Goal: Task Accomplishment & Management: Complete application form

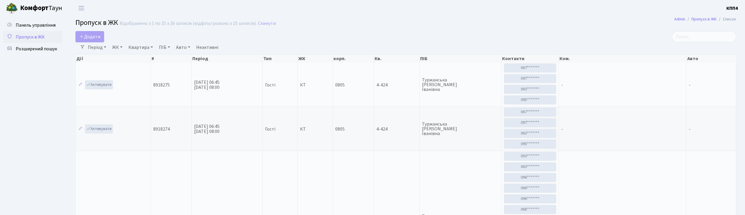
select select "25"
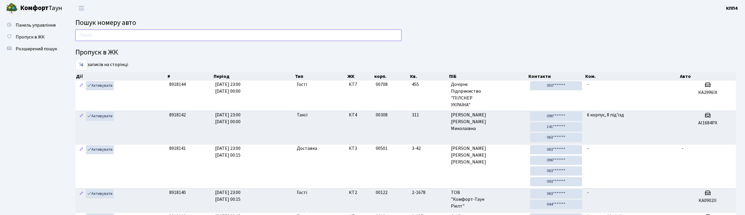
click at [112, 37] on input "text" at bounding box center [238, 35] width 326 height 11
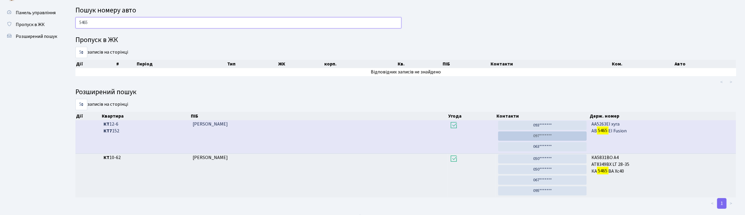
scroll to position [23, 0]
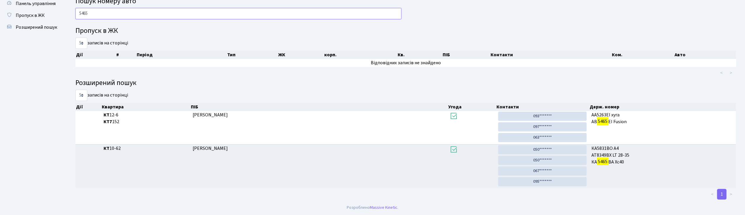
click at [132, 9] on input "5465" at bounding box center [238, 13] width 326 height 11
type input "5"
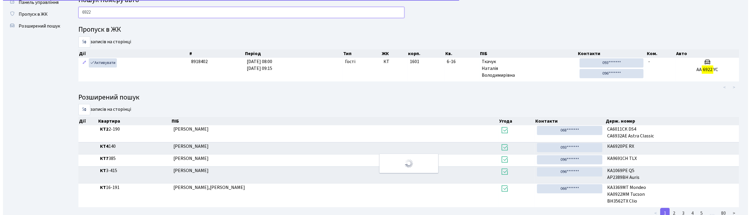
scroll to position [0, 0]
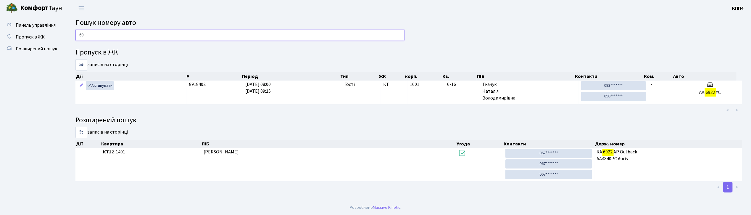
type input "6"
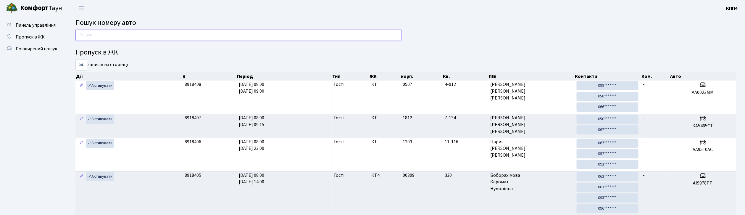
click at [134, 31] on input "text" at bounding box center [238, 35] width 326 height 11
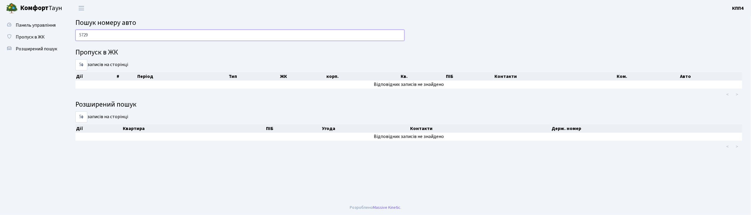
click at [156, 33] on input "5729" at bounding box center [239, 35] width 329 height 11
type input "5"
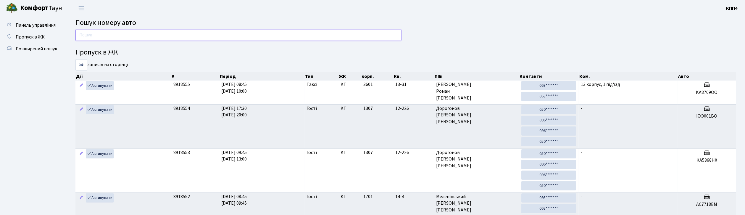
click at [133, 35] on input "text" at bounding box center [238, 35] width 326 height 11
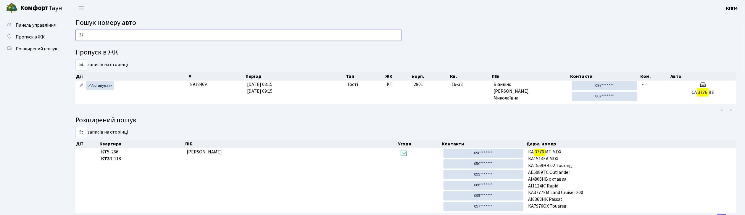
type input "3"
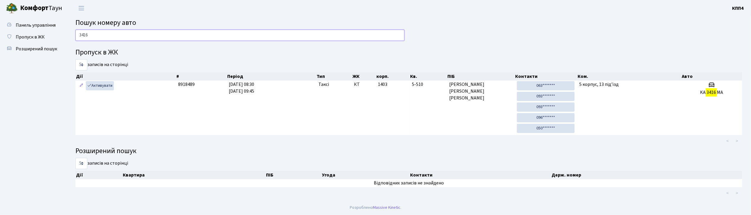
click at [263, 35] on input "3416" at bounding box center [239, 35] width 329 height 11
type input "3"
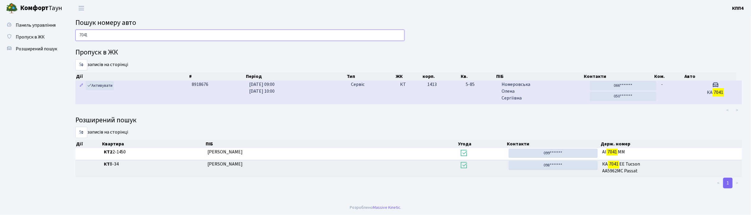
type input "7041"
click at [689, 91] on td "-" at bounding box center [674, 92] width 30 height 23
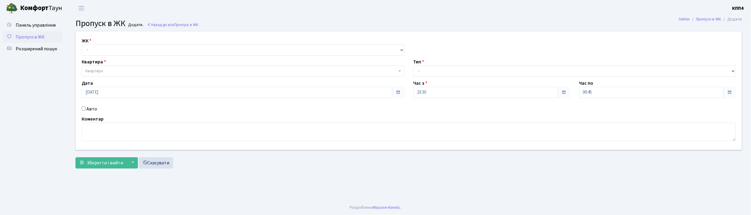
click at [82, 108] on input "Авто" at bounding box center [84, 109] width 4 height 4
checkbox input "true"
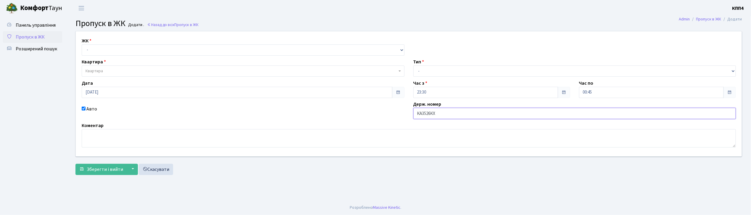
type input "КА3526КХ"
click at [87, 51] on select "- КТ, вул. Регенераторна, 4 КТ2, просп. Соборності, 17 КТ3, вул. Березнева, 16 …" at bounding box center [243, 49] width 323 height 11
select select "271"
click at [82, 44] on select "- КТ, вул. Регенераторна, 4 КТ2, просп. Соборності, 17 КТ3, вул. Березнева, 16 …" at bounding box center [243, 49] width 323 height 11
select select
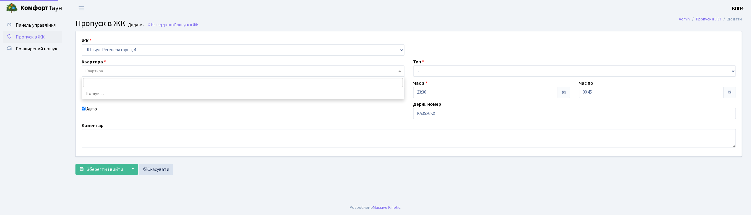
click at [95, 68] on span "Квартира" at bounding box center [243, 70] width 323 height 11
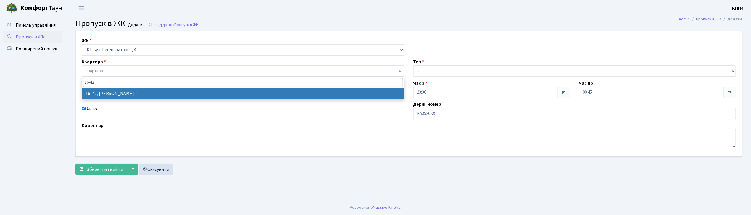
type input "16-42"
select select "8603"
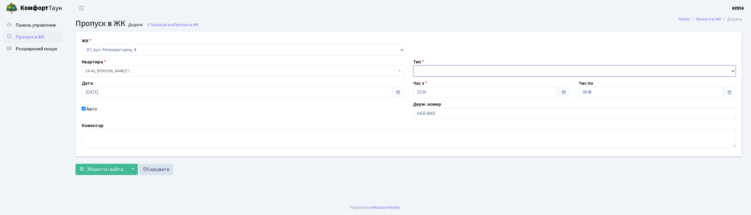
click at [417, 72] on select "- Доставка Таксі Гості Сервіс" at bounding box center [575, 70] width 323 height 11
select select "2"
click at [414, 65] on select "- Доставка Таксі Гості Сервіс" at bounding box center [575, 70] width 323 height 11
click at [106, 174] on button "Зберегти і вийти" at bounding box center [101, 169] width 52 height 11
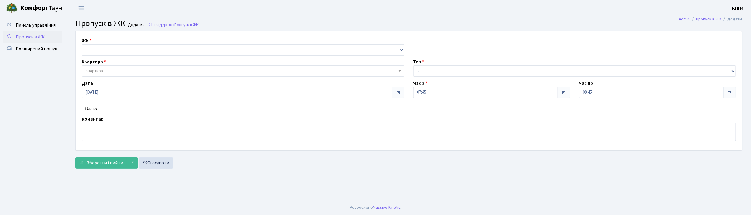
click at [84, 108] on input "Авто" at bounding box center [84, 109] width 4 height 4
checkbox input "true"
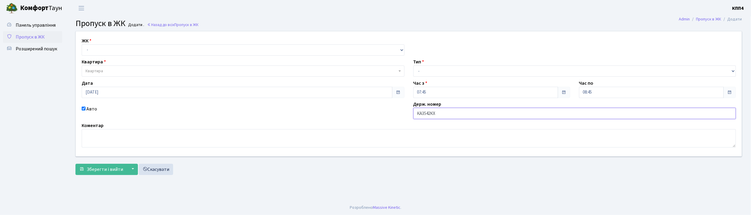
type input "КА3542КХ"
click at [86, 52] on select "- КТ, вул. Регенераторна, 4 КТ2, просп. [STREET_ADDRESS] [STREET_ADDRESS] [PERS…" at bounding box center [243, 49] width 323 height 11
select select "271"
click at [82, 44] on select "- КТ, вул. Регенераторна, 4 КТ2, просп. [STREET_ADDRESS] [STREET_ADDRESS] [PERS…" at bounding box center [243, 49] width 323 height 11
select select
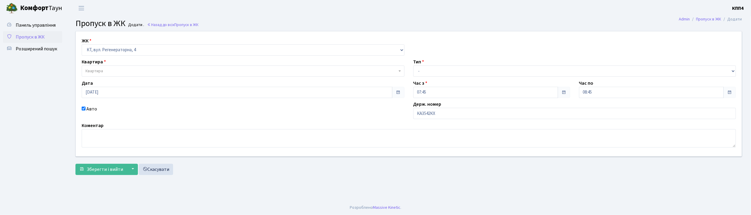
click at [93, 73] on span "Квартира" at bounding box center [94, 71] width 17 height 6
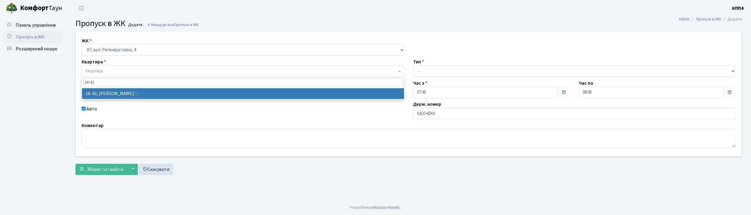
type input "16-42"
select select "8603"
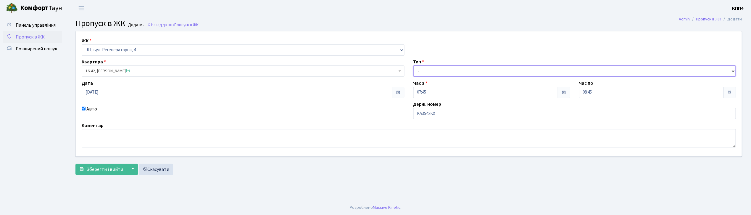
click at [426, 69] on select "- Доставка Таксі Гості Сервіс" at bounding box center [575, 70] width 323 height 11
select select "2"
click at [414, 65] on select "- Доставка Таксі Гості Сервіс" at bounding box center [575, 70] width 323 height 11
click at [98, 171] on span "Зберегти і вийти" at bounding box center [105, 169] width 36 height 7
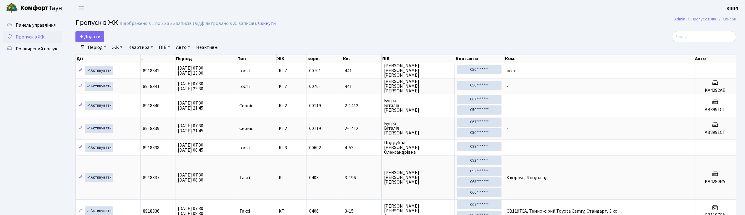
select select "25"
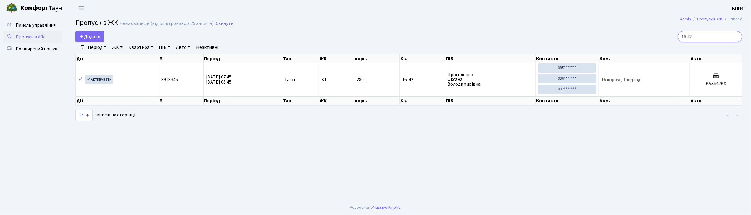
click at [713, 37] on input "16-42" at bounding box center [710, 36] width 64 height 11
type input "1"
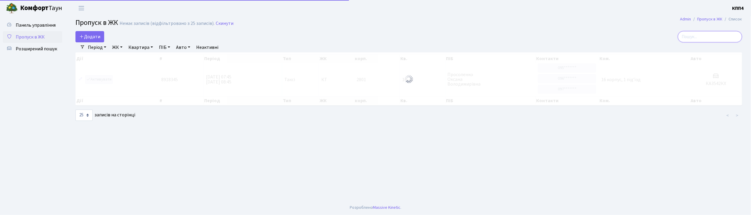
type input "4"
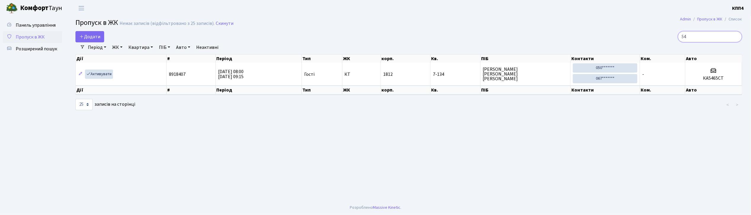
type input "5"
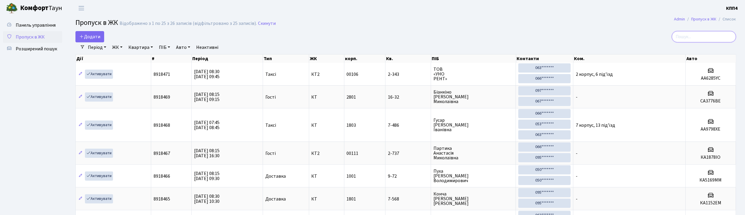
click at [696, 40] on input "search" at bounding box center [704, 36] width 64 height 11
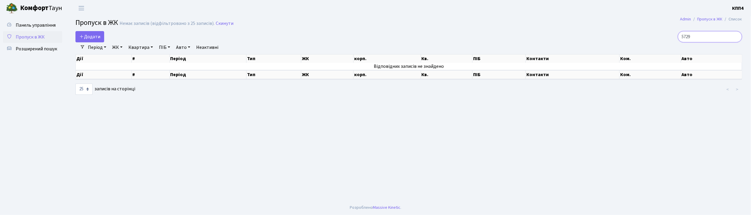
click at [707, 39] on input "5729" at bounding box center [710, 36] width 64 height 11
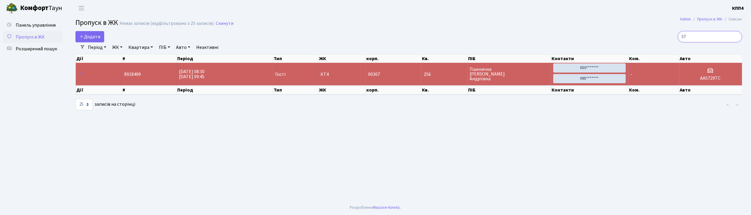
type input "5"
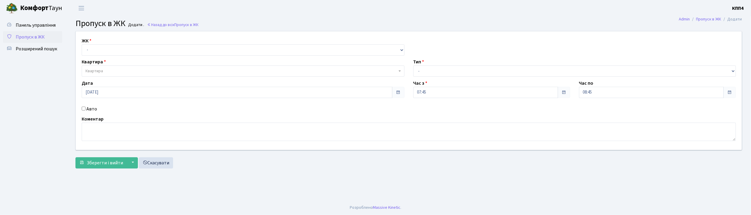
click at [84, 108] on input "Авто" at bounding box center [84, 109] width 4 height 4
checkbox input "true"
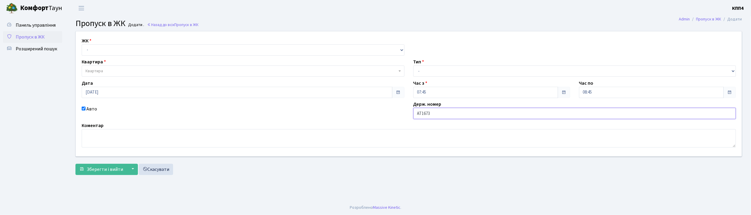
type input "АТ1673ІС"
click at [155, 50] on select "- КТ, вул. Регенераторна, 4 КТ2, просп. [STREET_ADDRESS] [STREET_ADDRESS] [PERS…" at bounding box center [243, 49] width 323 height 11
select select "271"
click at [82, 44] on select "- КТ, вул. Регенераторна, 4 КТ2, просп. [STREET_ADDRESS] [STREET_ADDRESS] [PERS…" at bounding box center [243, 49] width 323 height 11
select select
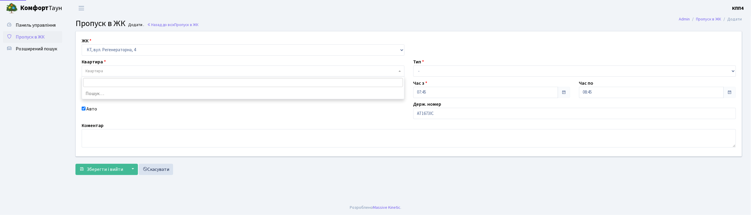
click at [162, 71] on span "Квартира" at bounding box center [242, 71] width 312 height 6
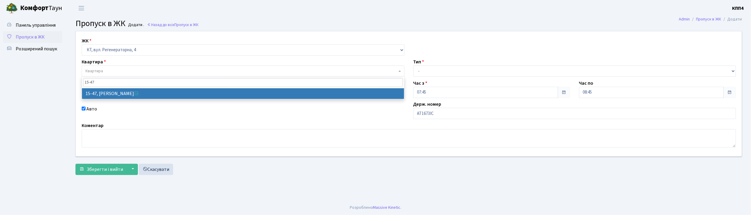
type input "15-47"
select select "8822"
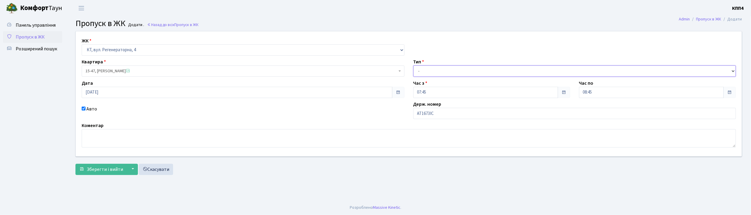
click at [450, 69] on select "- Доставка Таксі Гості Сервіс" at bounding box center [575, 70] width 323 height 11
select select "3"
click at [414, 65] on select "- Доставка Таксі Гості Сервіс" at bounding box center [575, 70] width 323 height 11
click at [92, 168] on span "Зберегти і вийти" at bounding box center [105, 169] width 36 height 7
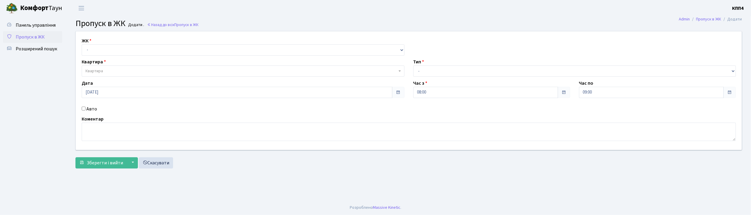
click at [81, 108] on div "Авто" at bounding box center [243, 108] width 332 height 7
click at [85, 108] on input "Авто" at bounding box center [84, 109] width 4 height 4
checkbox input "true"
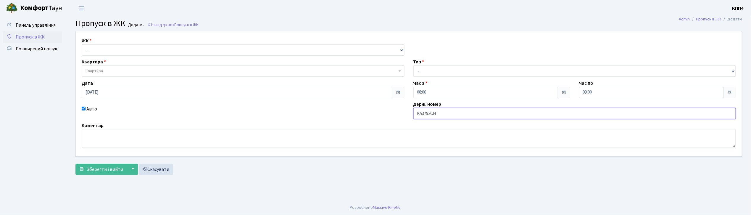
type input "КА3792СН"
click at [133, 52] on select "- КТ, вул. Регенераторна, 4 КТ2, просп. [STREET_ADDRESS] [STREET_ADDRESS] [PERS…" at bounding box center [243, 49] width 323 height 11
select select "271"
click at [82, 44] on select "- КТ, вул. Регенераторна, 4 КТ2, просп. [STREET_ADDRESS] [STREET_ADDRESS] [PERS…" at bounding box center [243, 49] width 323 height 11
select select
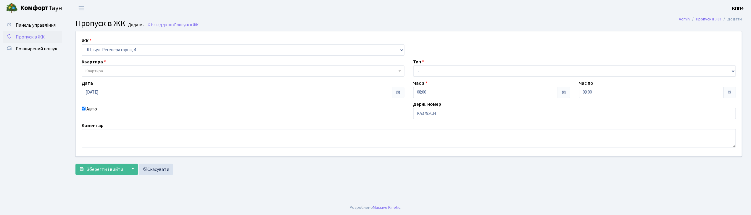
click at [127, 71] on span "Квартира" at bounding box center [242, 71] width 312 height 6
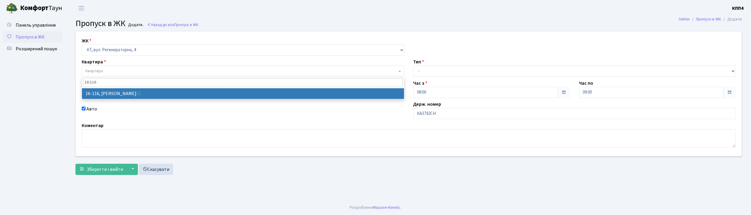
type input "16-116"
select select "8677"
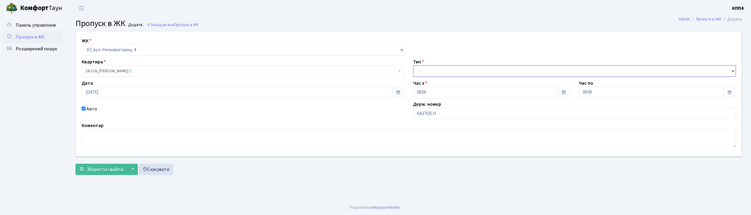
click at [468, 73] on select "- Доставка Таксі Гості Сервіс" at bounding box center [575, 70] width 323 height 11
select select "2"
click at [414, 65] on select "- Доставка Таксі Гості Сервіс" at bounding box center [575, 70] width 323 height 11
click at [105, 173] on button "Зберегти і вийти" at bounding box center [101, 169] width 52 height 11
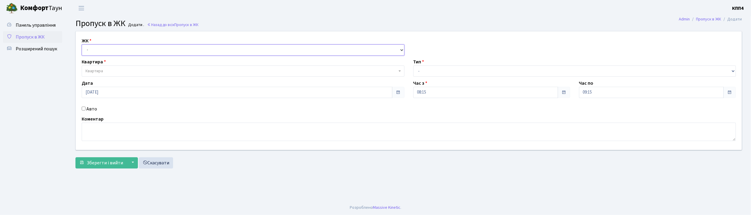
click at [124, 50] on select "- КТ, вул. Регенераторна, 4 КТ2, просп. Соборності, 17 КТ3, вул. Березнева, 16 …" at bounding box center [243, 49] width 323 height 11
select select "271"
click at [82, 44] on select "- КТ, вул. Регенераторна, 4 КТ2, просп. Соборності, 17 КТ3, вул. Березнева, 16 …" at bounding box center [243, 49] width 323 height 11
select select
click at [84, 110] on input "Авто" at bounding box center [84, 109] width 4 height 4
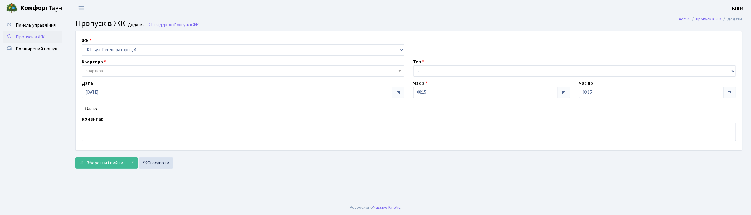
checkbox input "true"
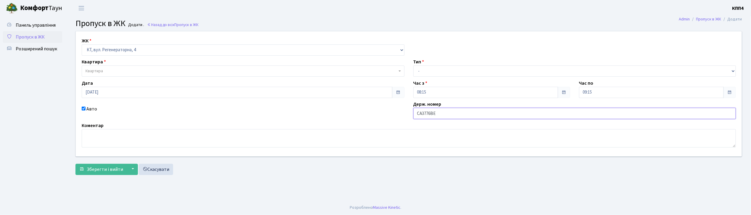
type input "СА3776ВЕ"
click at [137, 73] on span "Квартира" at bounding box center [242, 71] width 312 height 6
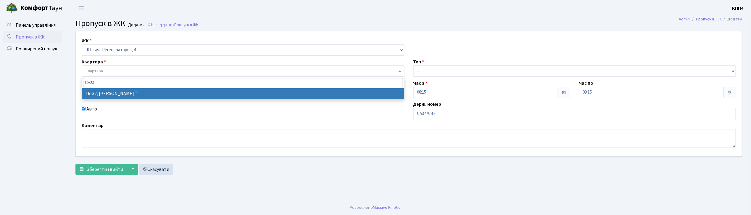
type input "16-32"
select select "8593"
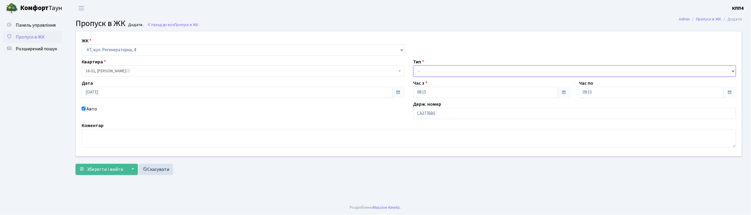
click at [479, 69] on select "- Доставка Таксі Гості Сервіс" at bounding box center [575, 70] width 323 height 11
select select "3"
click at [414, 65] on select "- Доставка Таксі Гості Сервіс" at bounding box center [575, 70] width 323 height 11
click at [91, 170] on span "Зберегти і вийти" at bounding box center [105, 169] width 36 height 7
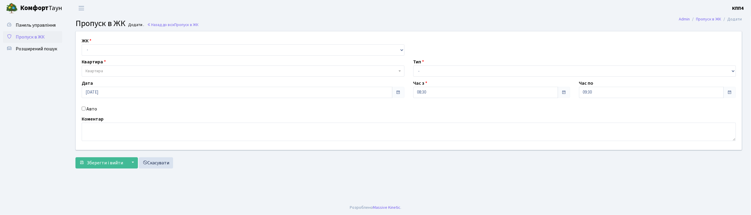
click at [84, 108] on input "Авто" at bounding box center [84, 109] width 4 height 4
checkbox input "true"
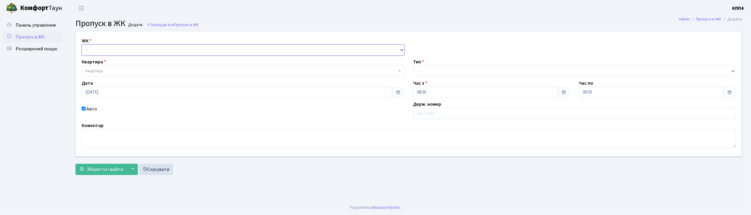
click at [106, 47] on select "- КТ, вул. Регенераторна, 4 КТ2, просп. [STREET_ADDRESS] [STREET_ADDRESS] [PERS…" at bounding box center [243, 49] width 323 height 11
select select "304"
click at [82, 44] on select "- КТ, вул. Регенераторна, 4 КТ2, просп. [STREET_ADDRESS] [STREET_ADDRESS] [PERS…" at bounding box center [243, 49] width 323 height 11
select select
click at [144, 71] on span "Квартира" at bounding box center [242, 71] width 312 height 6
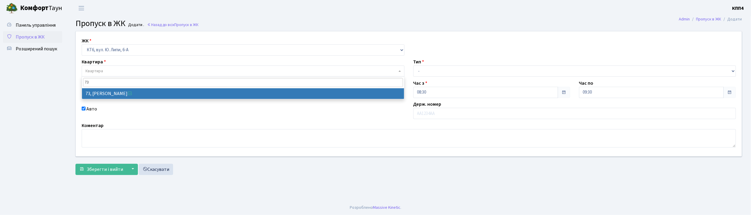
type input "73"
select select "17165"
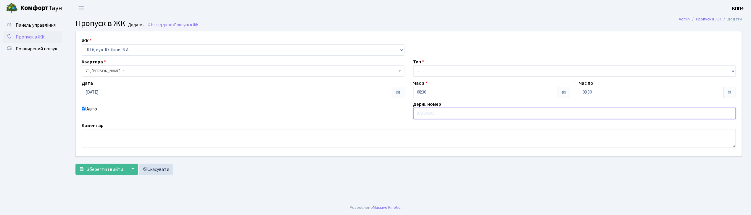
click at [427, 113] on input "text" at bounding box center [575, 113] width 323 height 11
type input "АА4879ТК"
click at [455, 72] on select "- Доставка Таксі Гості Сервіс" at bounding box center [575, 70] width 323 height 11
select select "2"
click at [414, 65] on select "- Доставка Таксі Гості Сервіс" at bounding box center [575, 70] width 323 height 11
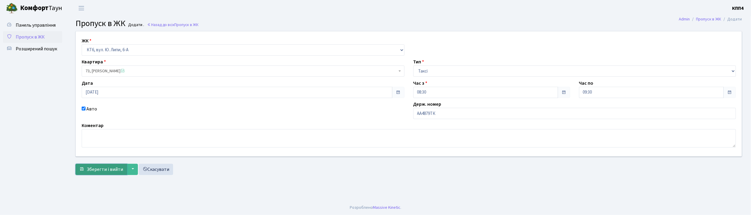
click at [110, 172] on span "Зберегти і вийти" at bounding box center [105, 169] width 36 height 7
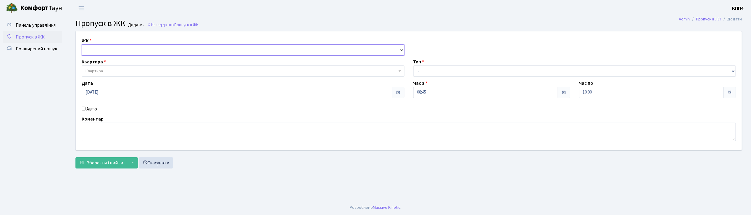
click at [155, 49] on select "- КТ, вул. Регенераторна, 4 КТ2, просп. [STREET_ADDRESS] [STREET_ADDRESS] [PERS…" at bounding box center [243, 49] width 323 height 11
select select "271"
click at [82, 44] on select "- КТ, вул. Регенераторна, 4 КТ2, просп. [STREET_ADDRESS] [STREET_ADDRESS] [PERS…" at bounding box center [243, 49] width 323 height 11
select select
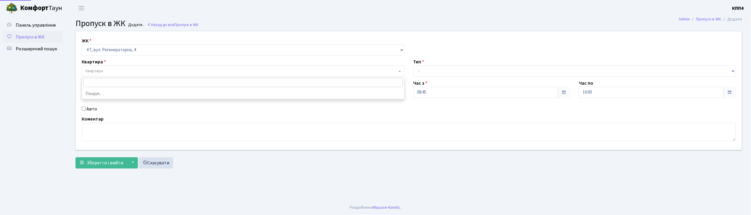
click at [151, 68] on span "Квартира" at bounding box center [242, 71] width 312 height 6
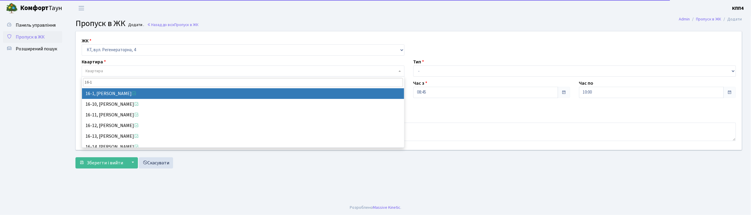
type input "16-1"
select select "8562"
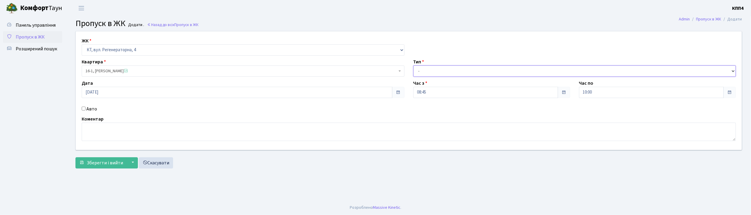
click at [425, 70] on select "- Доставка Таксі Гості Сервіс" at bounding box center [575, 70] width 323 height 11
select select "3"
click at [414, 65] on select "- Доставка Таксі Гості Сервіс" at bounding box center [575, 70] width 323 height 11
click at [111, 131] on textarea at bounding box center [409, 132] width 655 height 18
type textarea "ВСІХ"
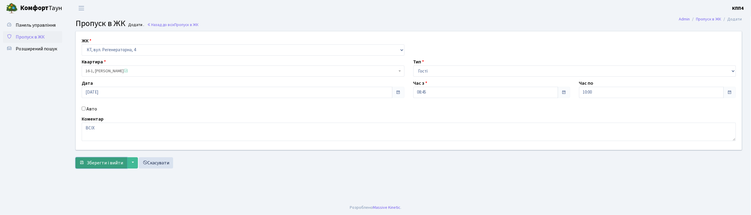
click at [104, 166] on span "Зберегти і вийти" at bounding box center [105, 163] width 36 height 7
click at [84, 109] on input "Авто" at bounding box center [84, 109] width 4 height 4
checkbox input "true"
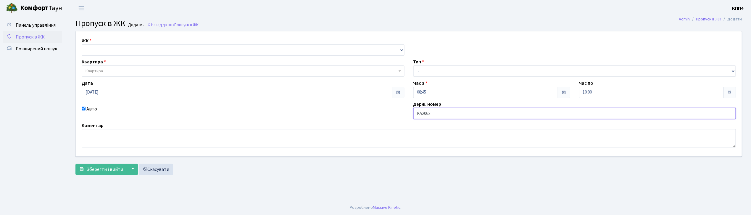
type input "КА2062ОО"
click at [435, 70] on select "- Доставка Таксі Гості Сервіс" at bounding box center [575, 70] width 323 height 11
select select "1"
click at [414, 65] on select "- Доставка Таксі Гості Сервіс" at bounding box center [575, 70] width 323 height 11
click at [126, 51] on select "- КТ, вул. Регенераторна, 4 КТ2, просп. Соборності, 17 КТ3, вул. Березнева, 16 …" at bounding box center [243, 49] width 323 height 11
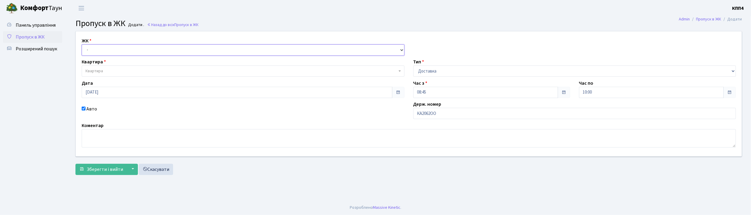
select select "271"
click at [82, 44] on select "- КТ, вул. Регенераторна, 4 КТ2, просп. Соборності, 17 КТ3, вул. Березнева, 16 …" at bounding box center [243, 49] width 323 height 11
select select
click at [116, 75] on span "Квартира" at bounding box center [243, 70] width 323 height 11
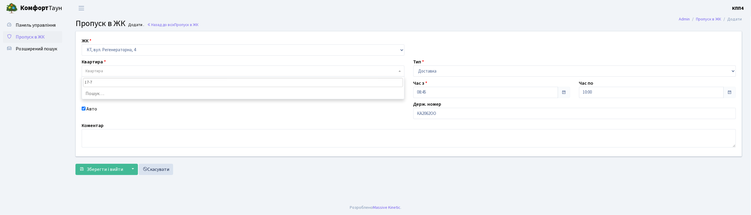
type input "17-70"
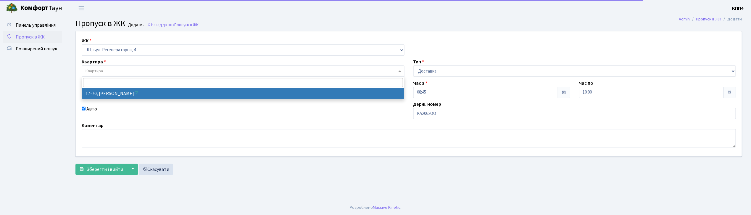
select select "9024"
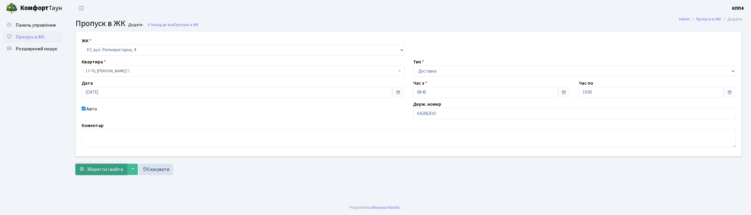
click at [104, 169] on span "Зберегти і вийти" at bounding box center [105, 169] width 36 height 7
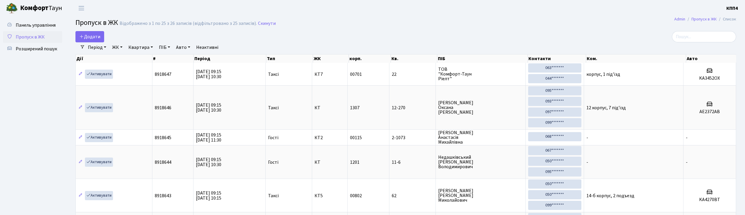
select select "25"
click at [700, 38] on input "search" at bounding box center [704, 36] width 64 height 11
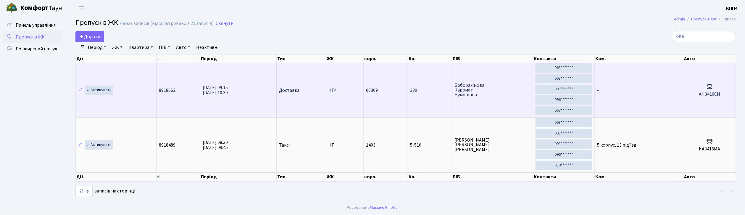
type input "3416"
click at [649, 91] on td "-" at bounding box center [639, 90] width 89 height 54
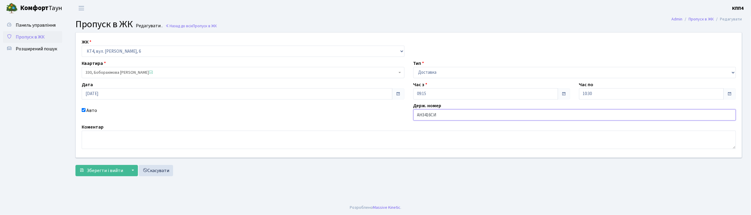
click at [441, 116] on input "АН3416СИ" at bounding box center [575, 114] width 323 height 11
type input "АН3416СІ"
click at [111, 172] on span "Зберегти і вийти" at bounding box center [105, 170] width 36 height 7
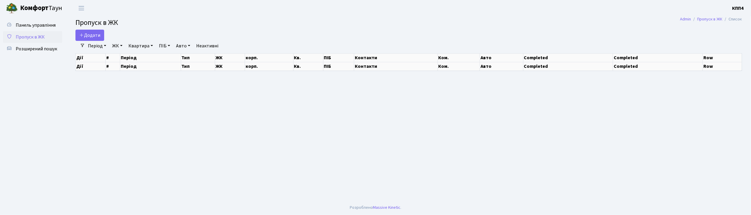
select select "25"
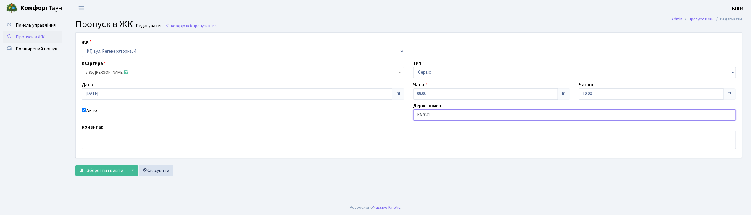
click at [445, 114] on input "КА7041" at bounding box center [575, 114] width 323 height 11
type input "КА7041НН"
click at [112, 171] on span "Зберегти і вийти" at bounding box center [105, 170] width 36 height 7
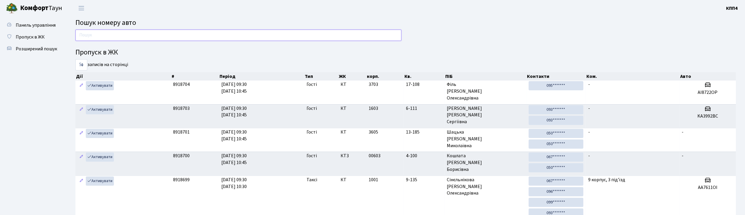
click at [139, 37] on input "text" at bounding box center [238, 35] width 326 height 11
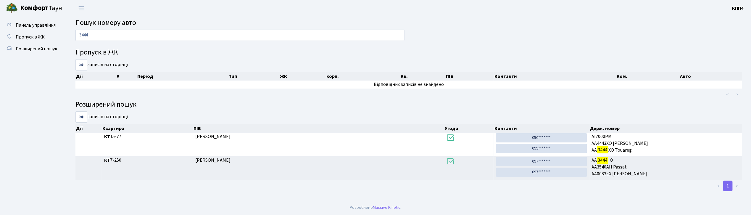
click at [222, 25] on h2 "Пошук номеру авто" at bounding box center [408, 23] width 667 height 9
click at [107, 34] on input "3444" at bounding box center [239, 35] width 329 height 11
type input "3"
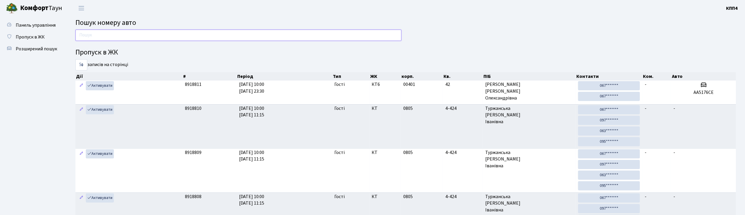
click at [121, 33] on input "text" at bounding box center [238, 35] width 326 height 11
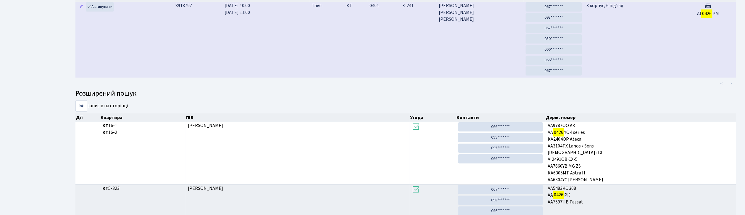
scroll to position [32, 0]
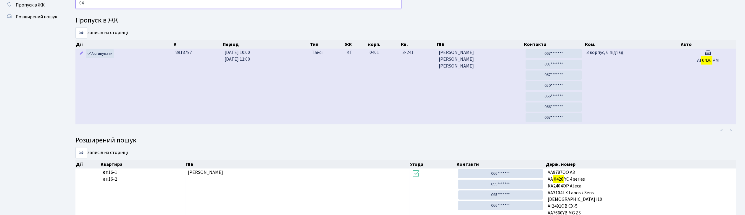
type input "0"
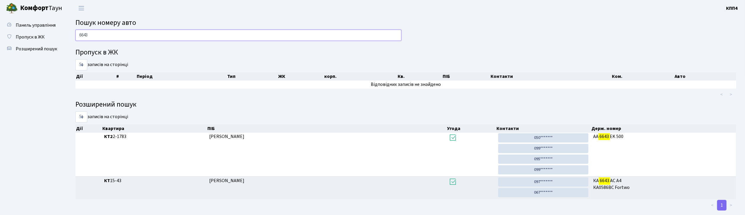
scroll to position [12, 0]
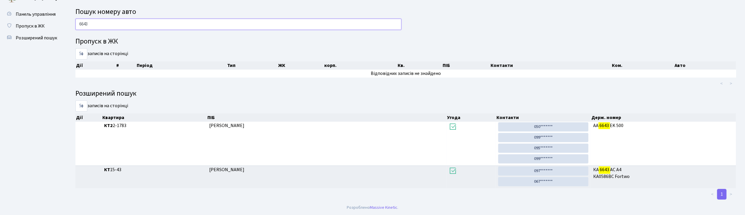
click at [127, 20] on input "6643" at bounding box center [238, 24] width 326 height 11
type input "6"
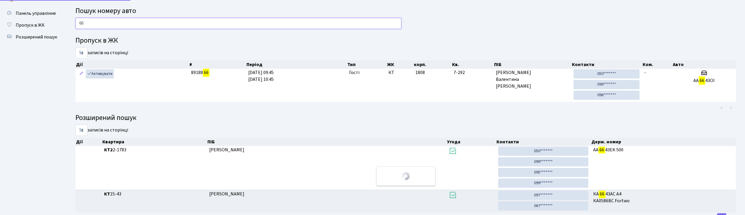
type input "6"
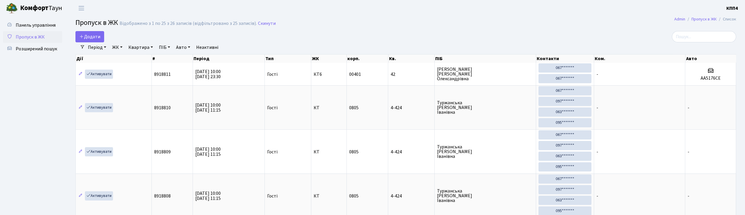
select select "25"
click at [696, 36] on input "search" at bounding box center [704, 36] width 64 height 11
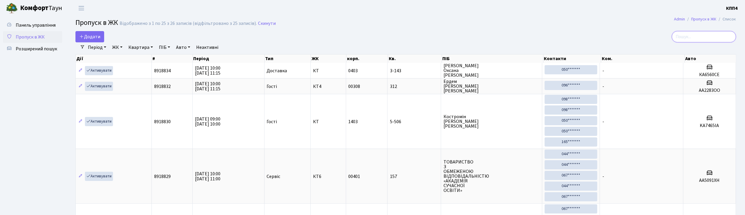
click at [716, 33] on input "search" at bounding box center [704, 36] width 64 height 11
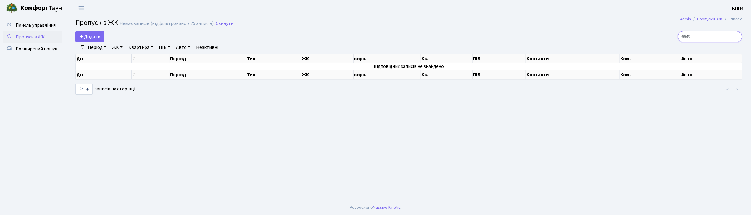
type input "6643"
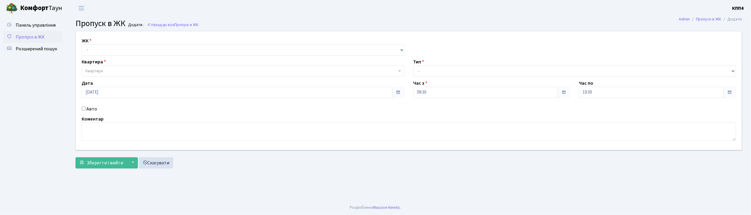
click at [83, 108] on input "Авто" at bounding box center [84, 109] width 4 height 4
checkbox input "true"
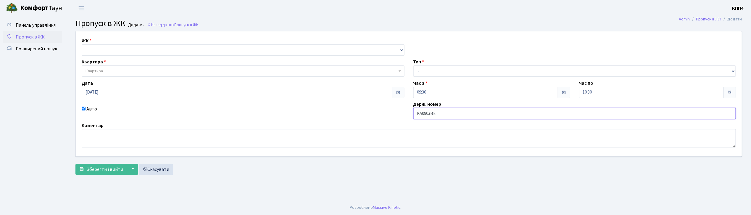
type input "КА0903ВЕ"
drag, startPoint x: 109, startPoint y: 50, endPoint x: 106, endPoint y: 54, distance: 5.6
click at [109, 50] on select "- КТ, вул. Регенераторна, 4 КТ2, просп. [STREET_ADDRESS] [STREET_ADDRESS] [PERS…" at bounding box center [243, 49] width 323 height 11
select select "271"
click at [82, 44] on select "- КТ, вул. Регенераторна, 4 КТ2, просп. [STREET_ADDRESS] [STREET_ADDRESS] [PERS…" at bounding box center [243, 49] width 323 height 11
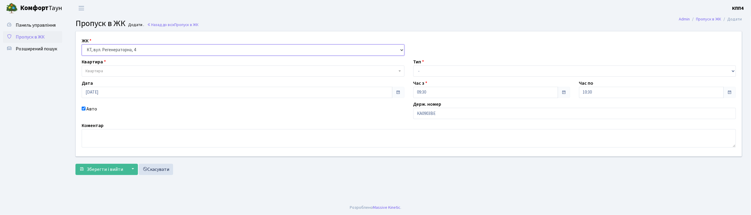
select select
click at [107, 72] on span "Квартира" at bounding box center [242, 71] width 312 height 6
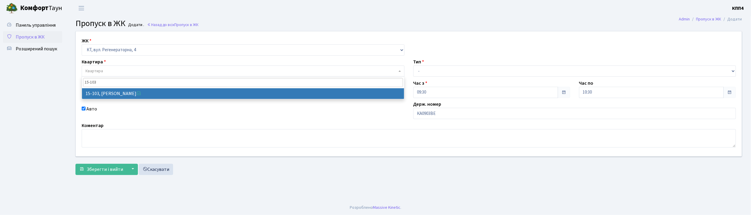
type input "15-103"
drag, startPoint x: 157, startPoint y: 92, endPoint x: 346, endPoint y: 81, distance: 189.2
select select "8878"
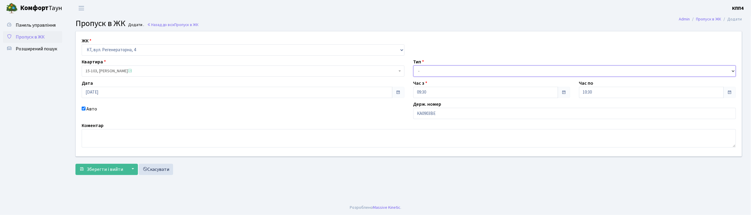
click at [435, 69] on select "- Доставка Таксі Гості Сервіс" at bounding box center [575, 70] width 323 height 11
select select "3"
click at [414, 65] on select "- Доставка Таксі Гості Сервіс" at bounding box center [575, 70] width 323 height 11
click at [97, 168] on span "Зберегти і вийти" at bounding box center [105, 169] width 36 height 7
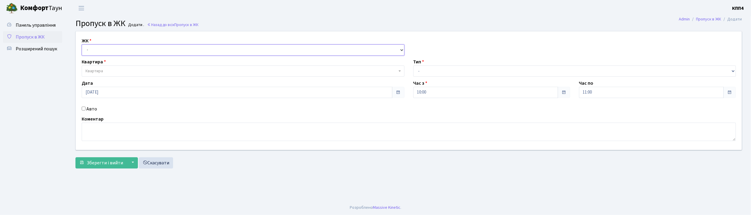
click at [120, 52] on select "- КТ, вул. Регенераторна, 4 КТ2, просп. [STREET_ADDRESS] [STREET_ADDRESS] [PERS…" at bounding box center [243, 49] width 323 height 11
select select "271"
click at [82, 44] on select "- КТ, вул. Регенераторна, 4 КТ2, просп. [STREET_ADDRESS] [STREET_ADDRESS] [PERS…" at bounding box center [243, 49] width 323 height 11
select select
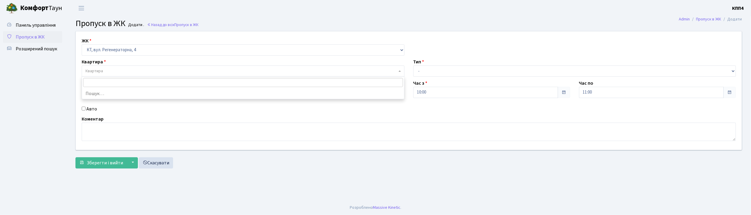
click at [121, 67] on span "Квартира" at bounding box center [243, 70] width 323 height 11
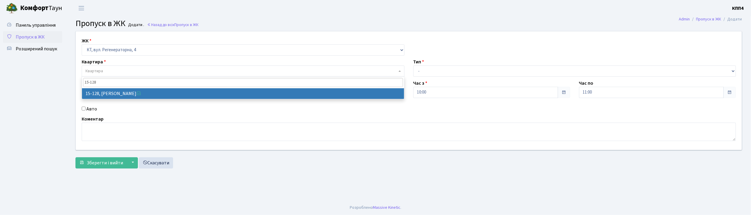
type input "15-128"
select select "8903"
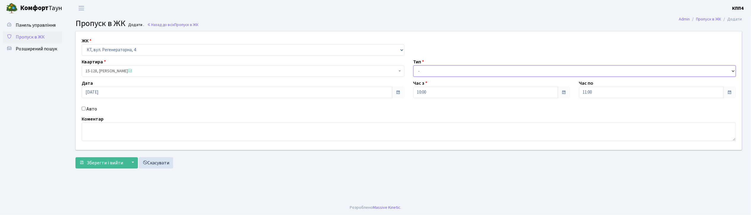
click at [465, 69] on select "- Доставка Таксі Гості Сервіс" at bounding box center [575, 70] width 323 height 11
select select "3"
click at [414, 65] on select "- Доставка Таксі Гості Сервіс" at bounding box center [575, 70] width 323 height 11
click at [83, 109] on input "Авто" at bounding box center [84, 109] width 4 height 4
checkbox input "true"
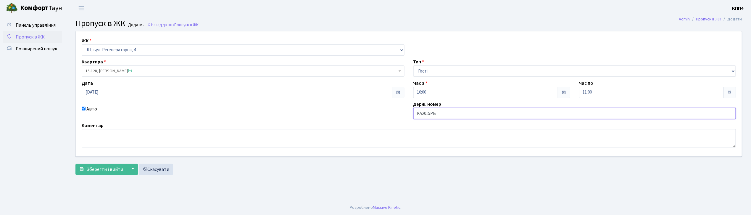
type input "КА2015РВ"
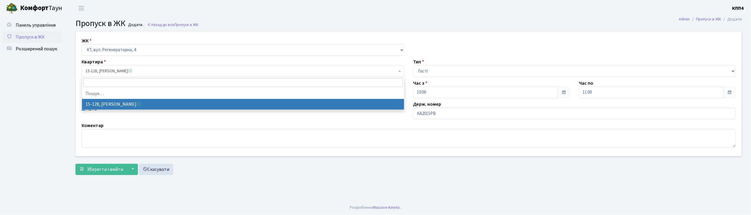
click at [140, 72] on span "15-128, Павлюк Валерія Петрівна" at bounding box center [242, 71] width 312 height 6
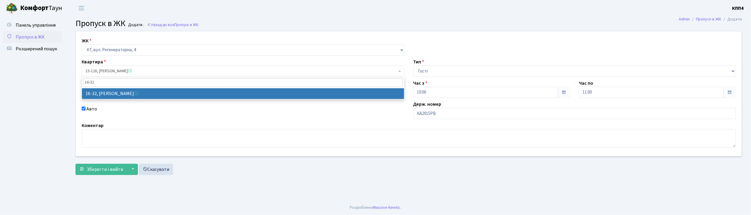
type input "16-32"
select select "8593"
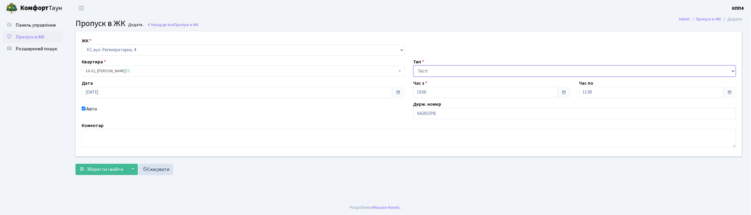
click at [435, 74] on select "- Доставка Таксі Гості Сервіс" at bounding box center [575, 70] width 323 height 11
select select "2"
click at [414, 65] on select "- Доставка Таксі Гості Сервіс" at bounding box center [575, 70] width 323 height 11
click at [102, 166] on span "Зберегти і вийти" at bounding box center [105, 169] width 36 height 7
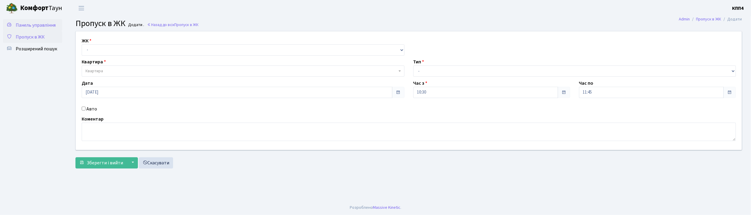
click at [37, 24] on span "Панель управління" at bounding box center [36, 25] width 40 height 7
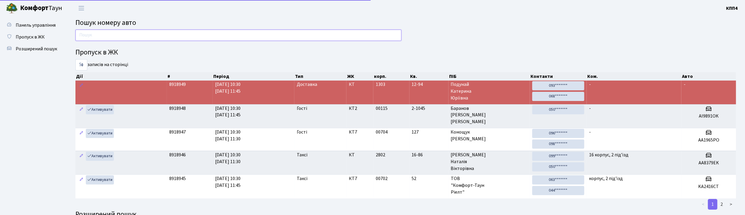
click at [108, 36] on input "text" at bounding box center [238, 35] width 326 height 11
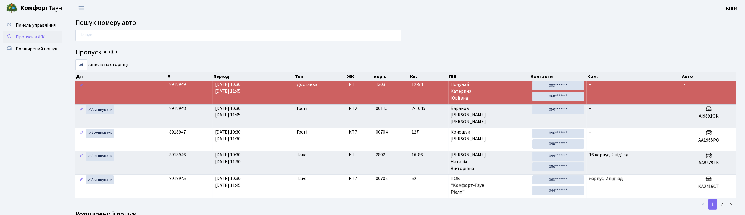
click at [32, 40] on span "Пропуск в ЖК" at bounding box center [30, 37] width 29 height 7
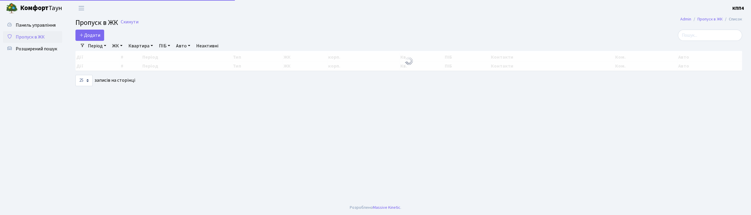
select select "25"
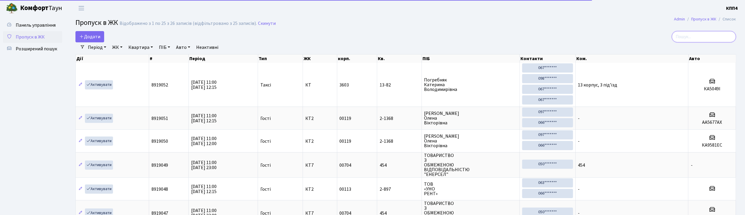
click at [708, 40] on input "search" at bounding box center [704, 36] width 64 height 11
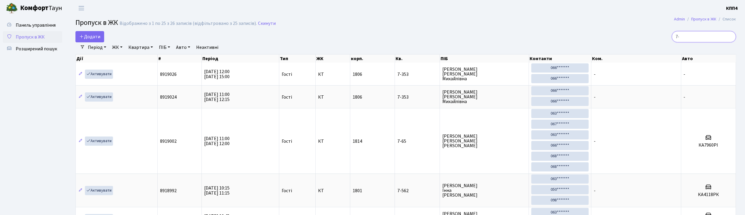
type input "7"
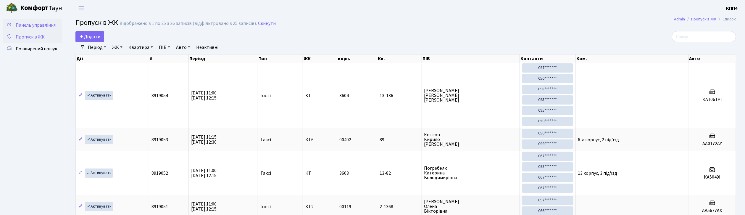
click at [29, 23] on span "Панель управління" at bounding box center [36, 25] width 40 height 7
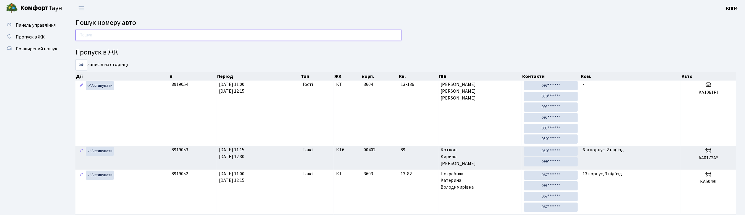
click at [113, 36] on input "text" at bounding box center [238, 35] width 326 height 11
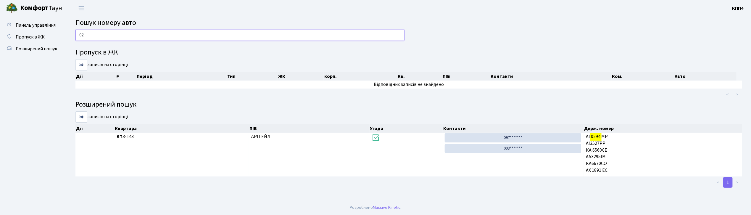
type input "0"
